Goal: Use online tool/utility: Utilize a website feature to perform a specific function

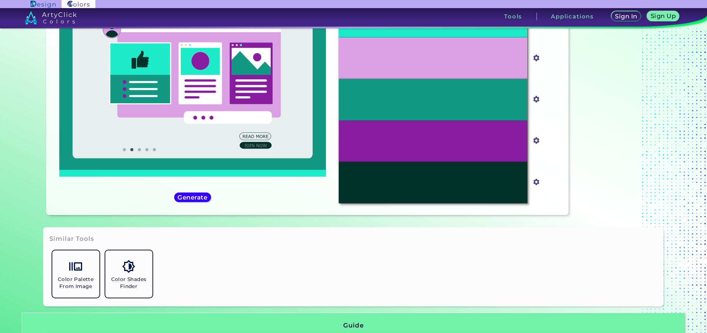
scroll to position [113, 0]
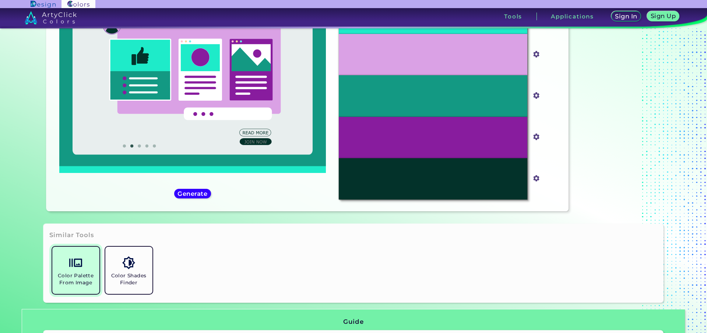
click at [85, 272] on link "Color Palette From Image" at bounding box center [75, 269] width 53 height 53
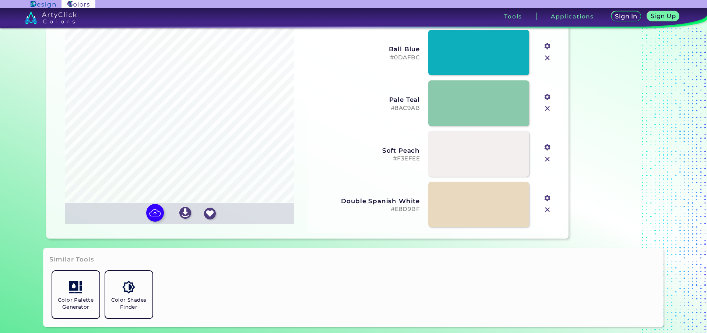
scroll to position [75, 0]
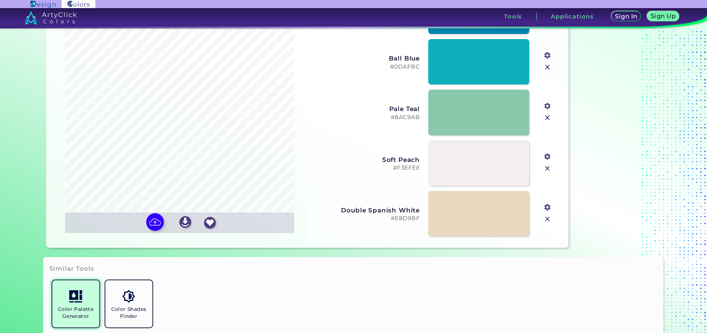
click at [75, 294] on img at bounding box center [75, 295] width 13 height 13
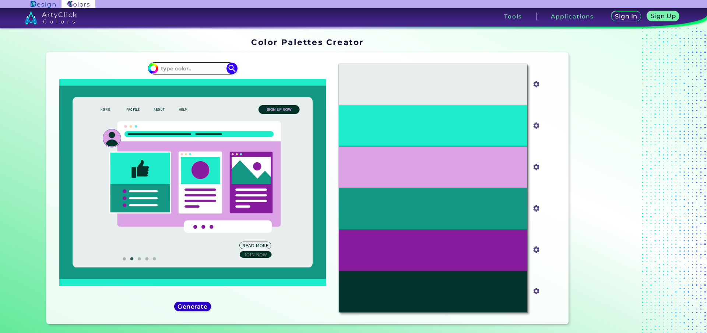
click at [189, 303] on h5 "Generate" at bounding box center [192, 306] width 27 height 6
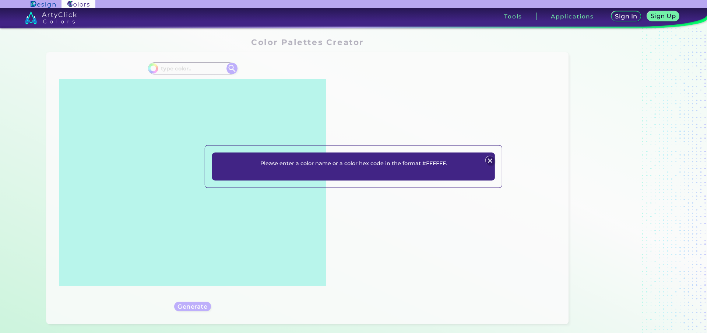
click at [491, 162] on img at bounding box center [489, 160] width 9 height 9
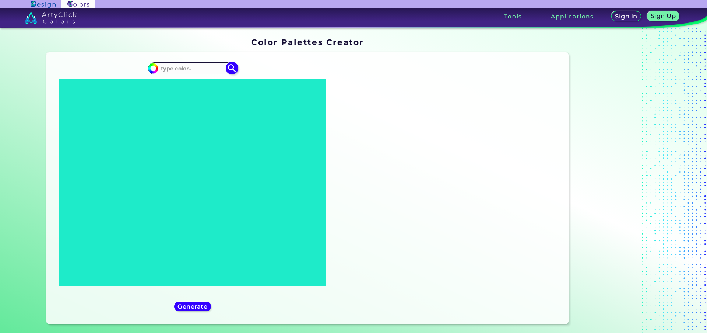
click at [209, 66] on input at bounding box center [192, 68] width 68 height 10
paste input "0x524F03"
type input "0x524F03"
click at [229, 68] on img at bounding box center [231, 68] width 13 height 13
type input "#000000"
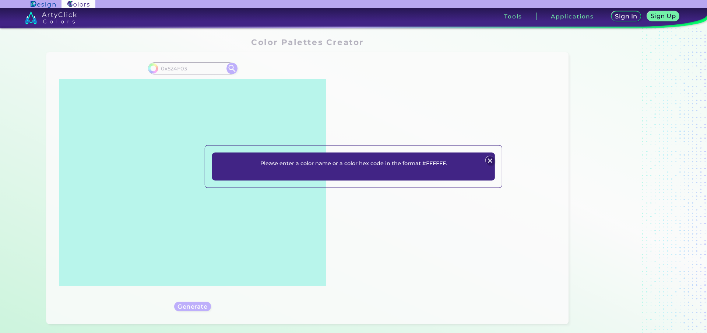
click at [489, 160] on img at bounding box center [489, 160] width 9 height 9
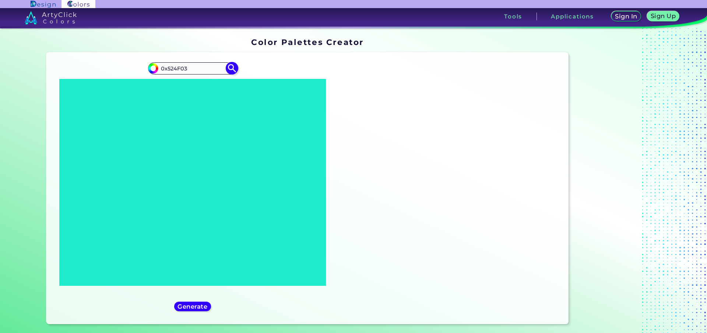
drag, startPoint x: 163, startPoint y: 68, endPoint x: 155, endPoint y: 68, distance: 8.1
click at [158, 68] on input "0x524F03" at bounding box center [192, 68] width 68 height 10
type input "524F03"
type input "#000000"
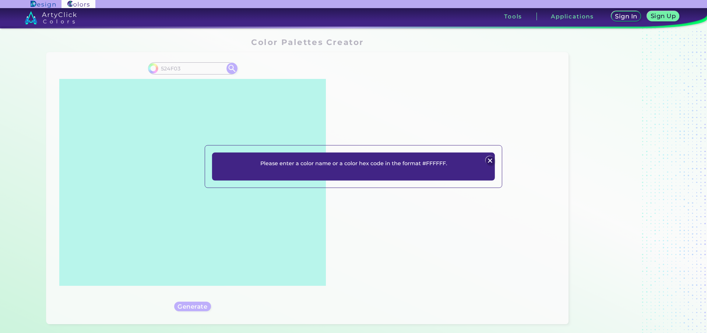
click at [489, 160] on img at bounding box center [489, 160] width 9 height 9
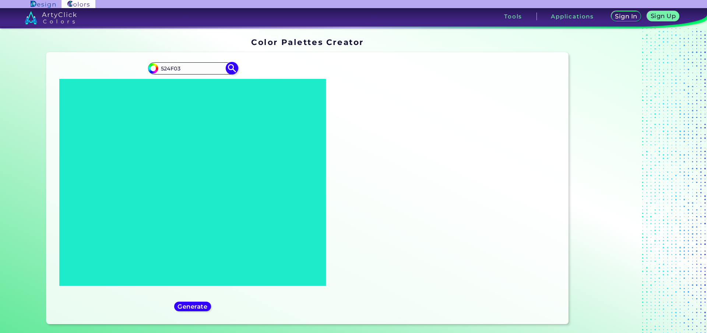
drag, startPoint x: 177, startPoint y: 66, endPoint x: 143, endPoint y: 66, distance: 34.6
click at [158, 66] on input "524F03" at bounding box center [192, 68] width 68 height 10
paste input "0x"
drag, startPoint x: 161, startPoint y: 68, endPoint x: 156, endPoint y: 68, distance: 4.4
click at [158, 68] on input "0x524F03" at bounding box center [192, 68] width 68 height 10
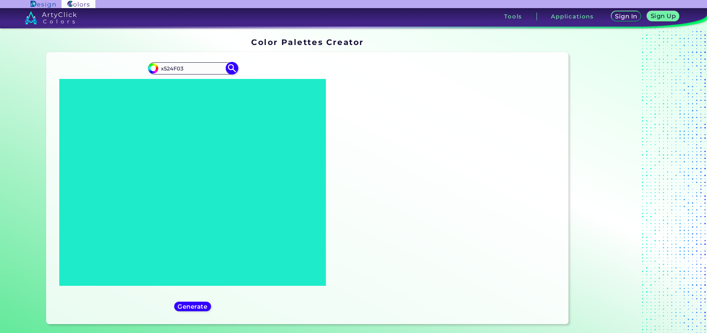
type input "x524F03"
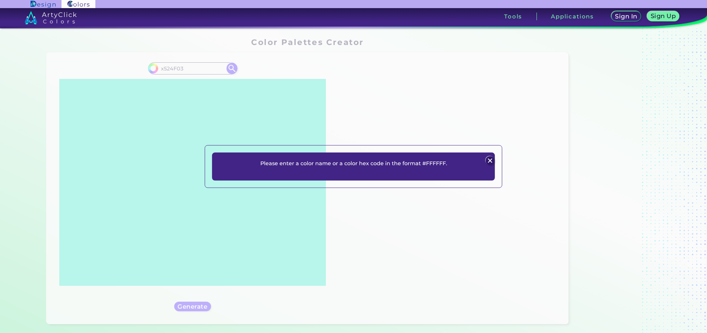
click at [488, 160] on img at bounding box center [489, 160] width 9 height 9
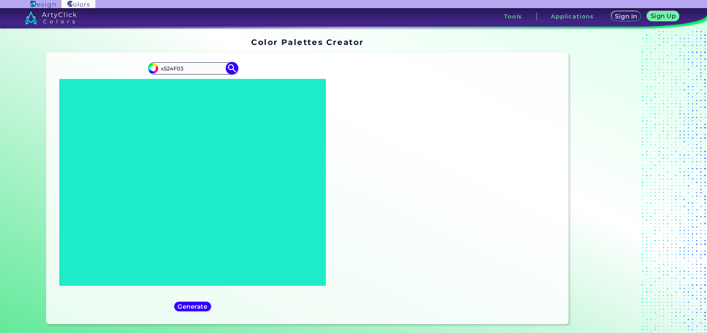
click at [229, 66] on img at bounding box center [231, 68] width 13 height 13
type input "#000000"
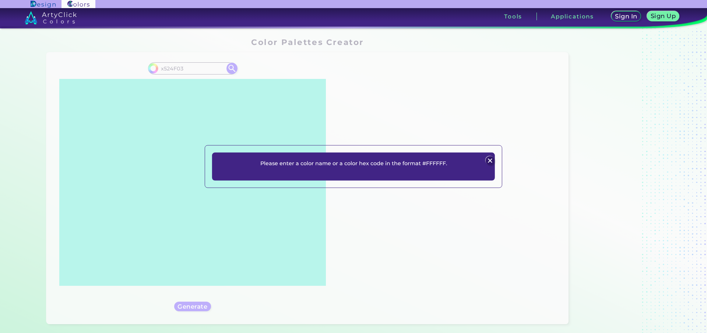
click at [489, 161] on img at bounding box center [489, 160] width 9 height 9
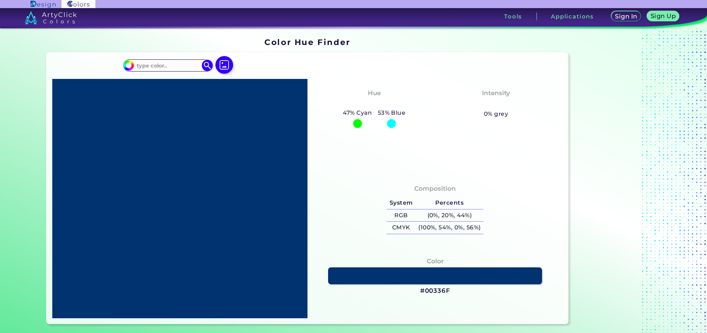
type input "#114803"
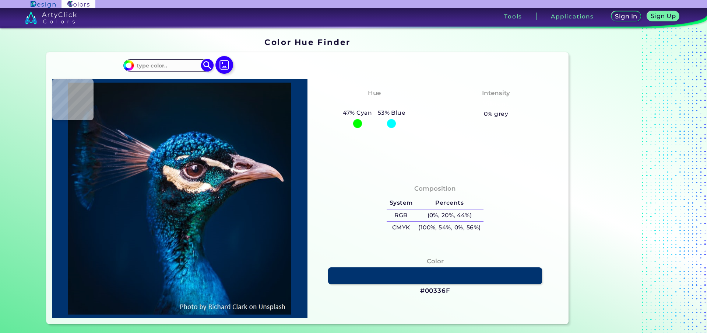
paste input "0x524F03"
type input "0x524F03"
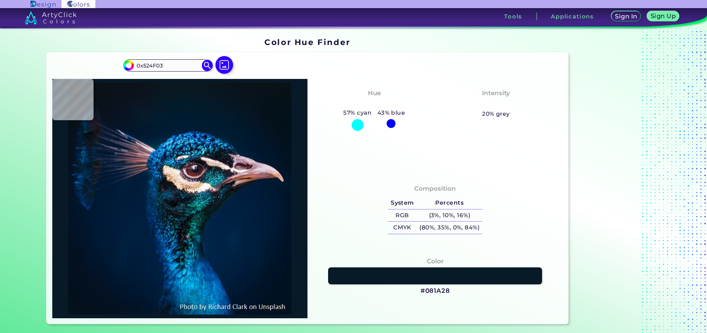
type input "#081a28"
type input "#081A28"
type input "#081a26"
type input "#081A26"
type input "#081923"
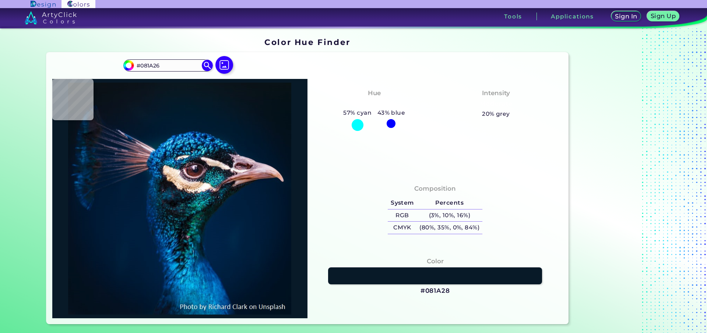
type input "#081923"
type input "#091720"
type input "#09181f"
type input "#09181F"
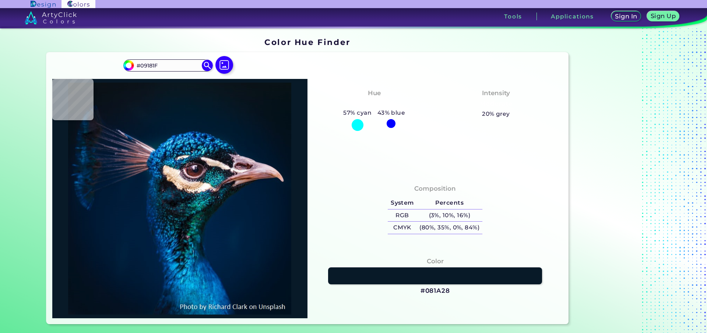
type input "#0c161f"
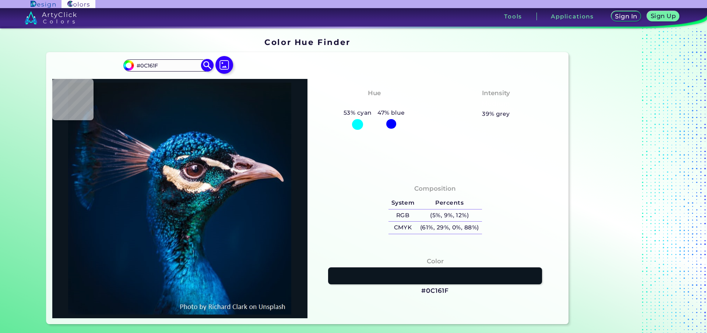
click at [205, 68] on img at bounding box center [207, 65] width 13 height 13
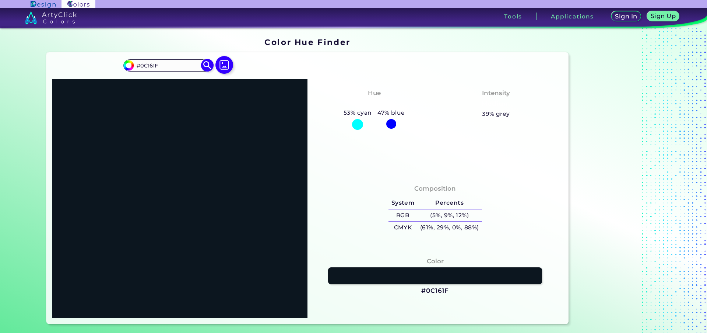
click at [189, 64] on input "#0C161F" at bounding box center [168, 65] width 68 height 10
drag, startPoint x: 159, startPoint y: 65, endPoint x: 131, endPoint y: 64, distance: 27.6
click at [134, 64] on input "#0C161F" at bounding box center [168, 65] width 68 height 10
paste input "0x524F03"
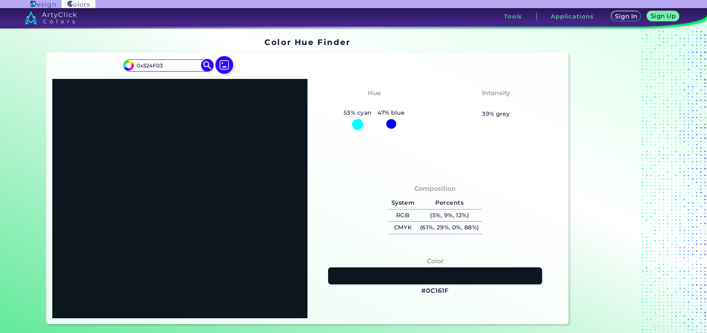
click at [204, 66] on img at bounding box center [207, 65] width 13 height 13
drag, startPoint x: 168, startPoint y: 63, endPoint x: 125, endPoint y: 65, distance: 42.4
click at [134, 65] on input "0x524F03" at bounding box center [168, 65] width 68 height 10
paste input "82, 79,"
click at [203, 66] on img at bounding box center [207, 65] width 13 height 13
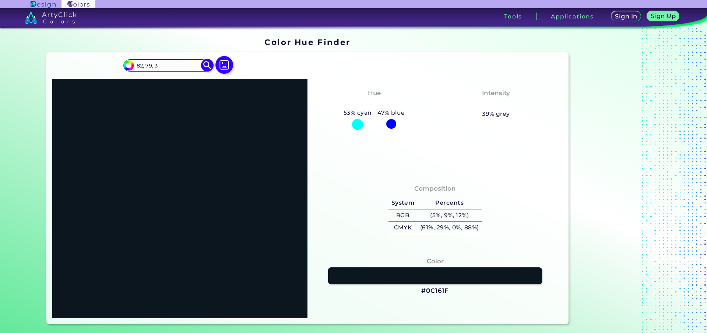
click at [140, 66] on input "82, 79, 3" at bounding box center [168, 65] width 68 height 10
click at [148, 66] on input "82 79, 3" at bounding box center [168, 65] width 68 height 10
type input "82 79 3"
click at [205, 66] on img at bounding box center [207, 65] width 13 height 13
